Goal: Submit feedback/report problem

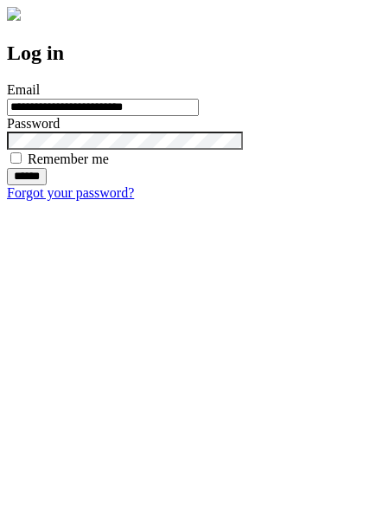
type input "**********"
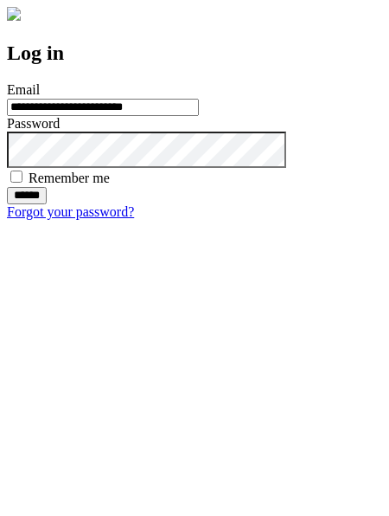
click at [47, 204] on input "******" at bounding box center [27, 195] width 40 height 17
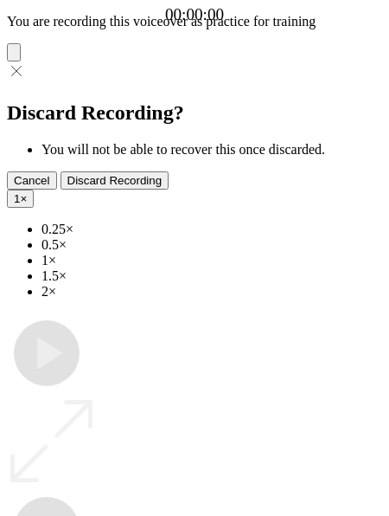
type input "**********"
